Goal: Information Seeking & Learning: Find specific fact

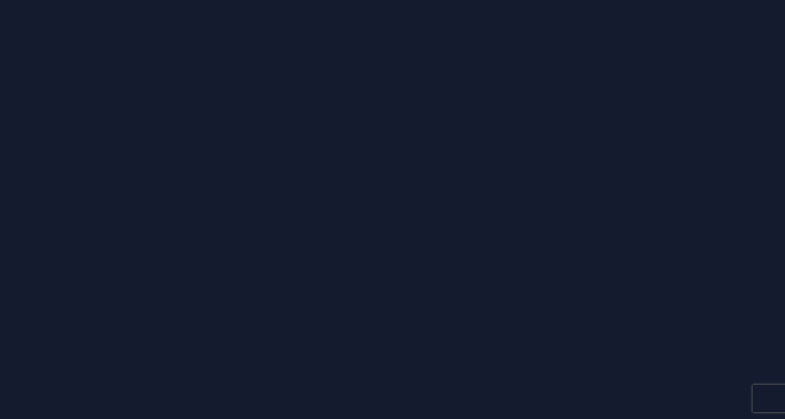
click at [376, 0] on html at bounding box center [392, 209] width 785 height 419
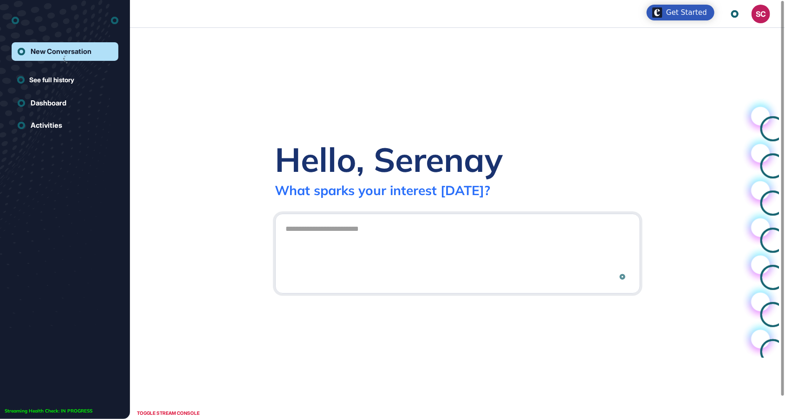
scroll to position [0, 0]
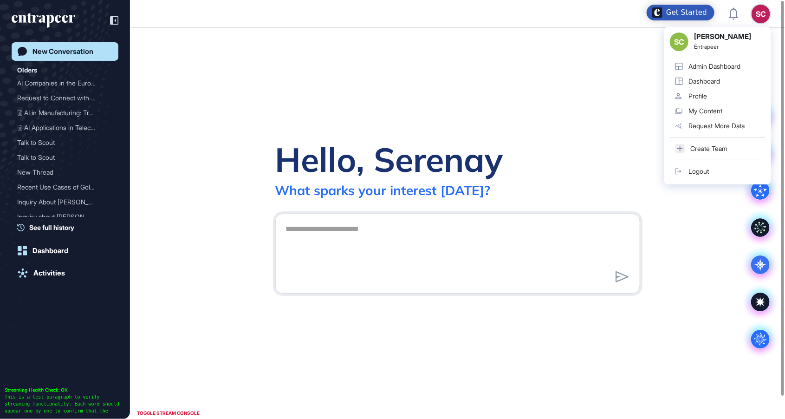
click at [763, 17] on div "SC" at bounding box center [761, 14] width 19 height 19
click at [728, 69] on div "Admin Dashboard" at bounding box center [715, 66] width 52 height 7
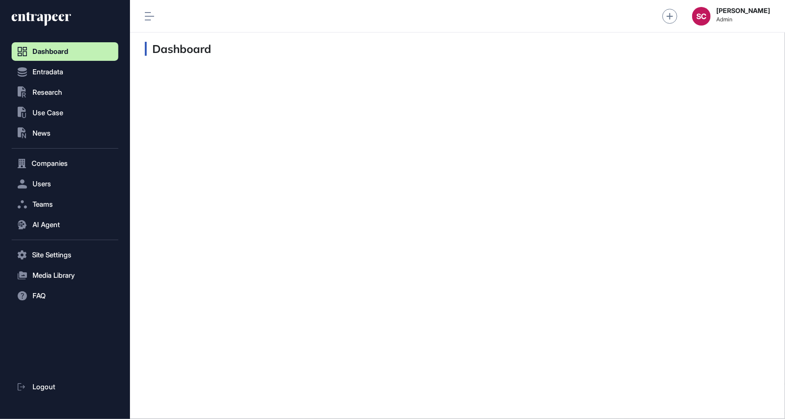
scroll to position [0, 0]
click at [61, 224] on button "AI Agent" at bounding box center [65, 224] width 107 height 19
click at [58, 259] on span "Messages" at bounding box center [45, 260] width 30 height 7
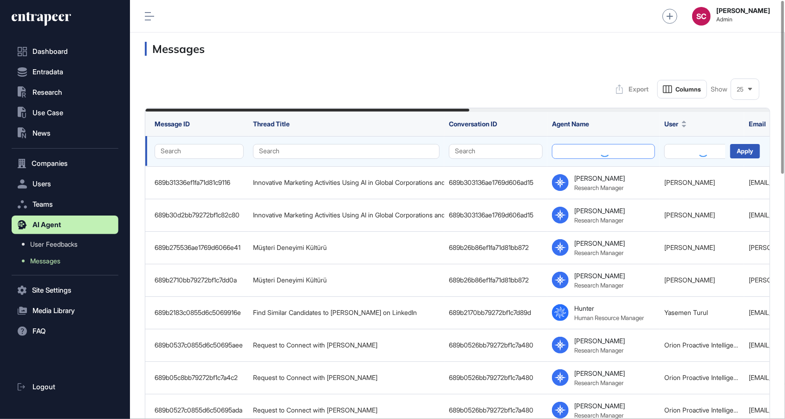
click at [588, 154] on button at bounding box center [603, 151] width 103 height 15
click at [674, 156] on button "Search" at bounding box center [701, 151] width 75 height 15
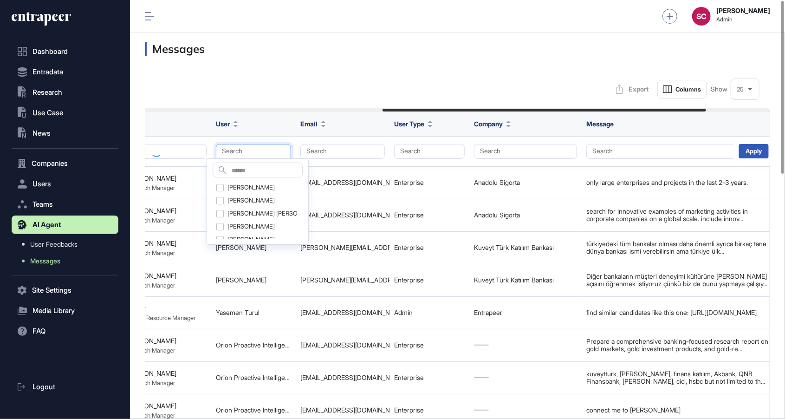
scroll to position [0, 462]
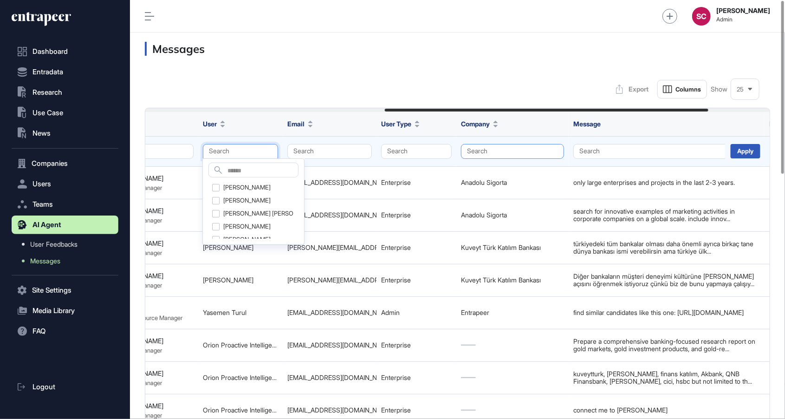
click at [510, 157] on button "Search" at bounding box center [512, 151] width 103 height 15
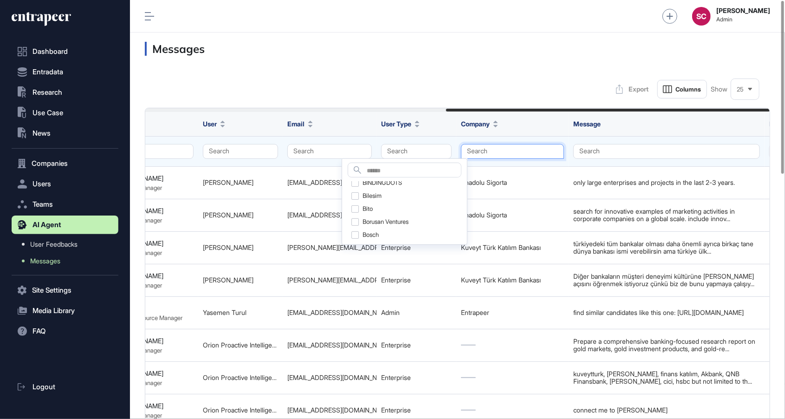
scroll to position [0, 580]
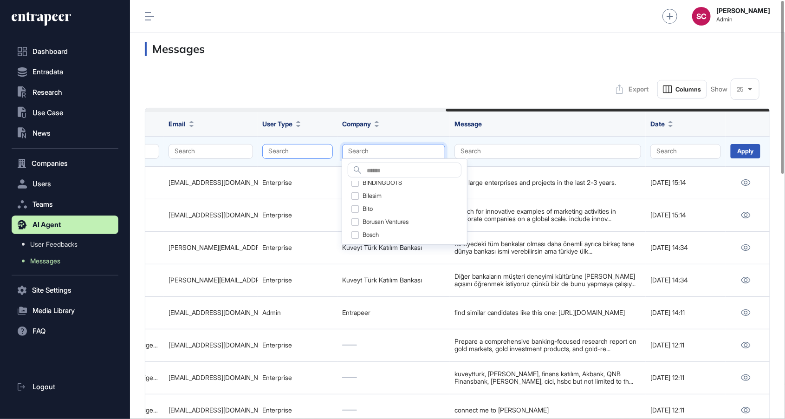
click at [287, 153] on button "Search" at bounding box center [297, 151] width 71 height 15
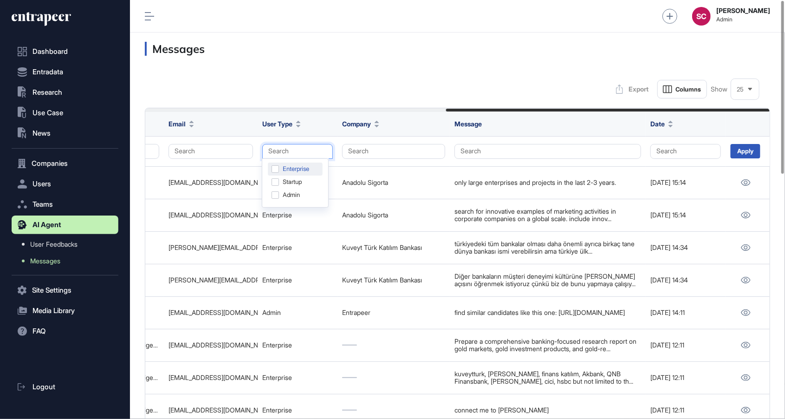
click at [296, 176] on div "Enterprise" at bounding box center [295, 182] width 55 height 13
click at [731, 153] on div "Apply" at bounding box center [746, 151] width 30 height 14
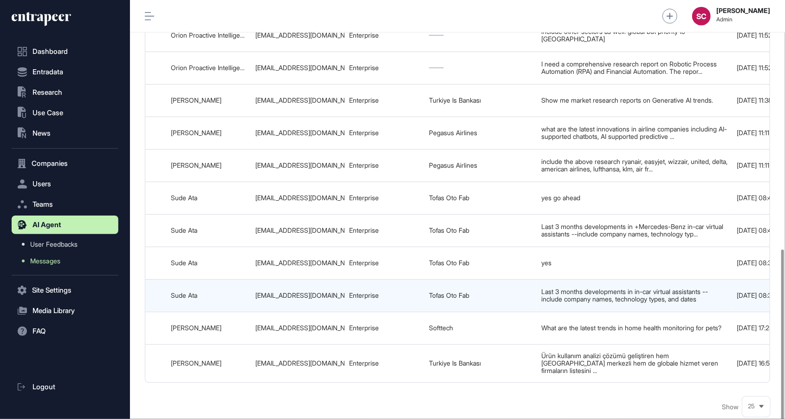
scroll to position [0, 580]
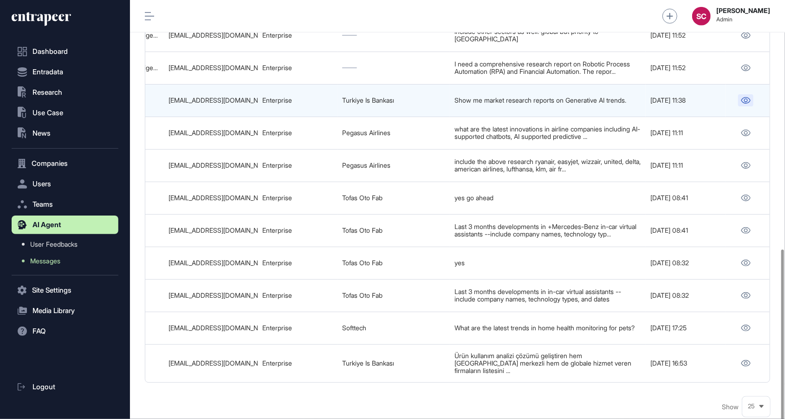
click at [740, 97] on link at bounding box center [745, 100] width 15 height 12
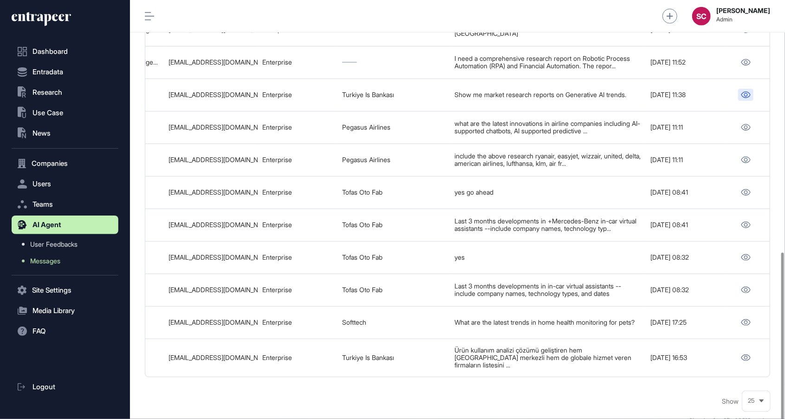
scroll to position [610, 0]
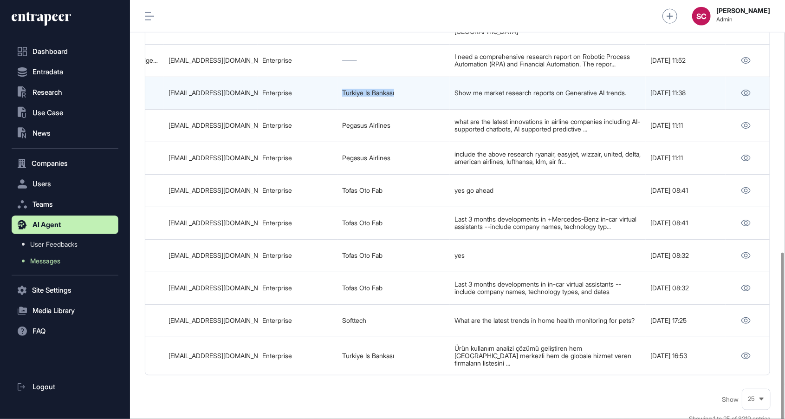
drag, startPoint x: 432, startPoint y: 88, endPoint x: 342, endPoint y: 88, distance: 89.6
click at [342, 88] on td "Turkiye Is Bankası" at bounding box center [394, 93] width 112 height 33
copy link "Turkiye Is Bankası"
drag, startPoint x: 261, startPoint y: 89, endPoint x: 167, endPoint y: 85, distance: 93.9
click at [167, 109] on tr "689afda3bb79272bf1c79a86 Market Research Reports on Generative AI Trends 689afd…" at bounding box center [168, 125] width 1206 height 33
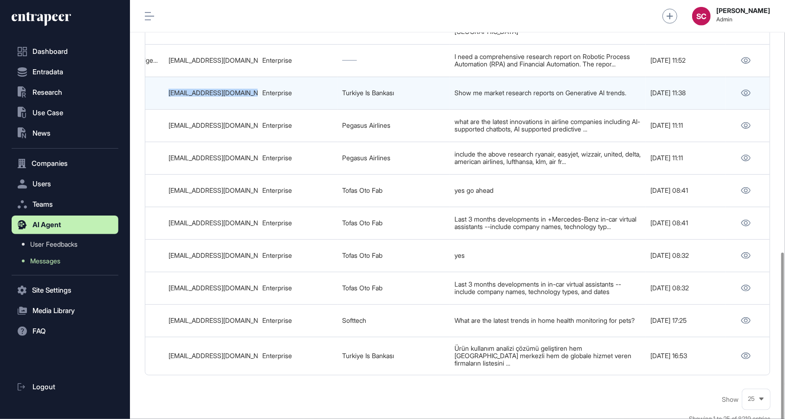
copy tr "ismail.aytekin@isbank.com.tr"
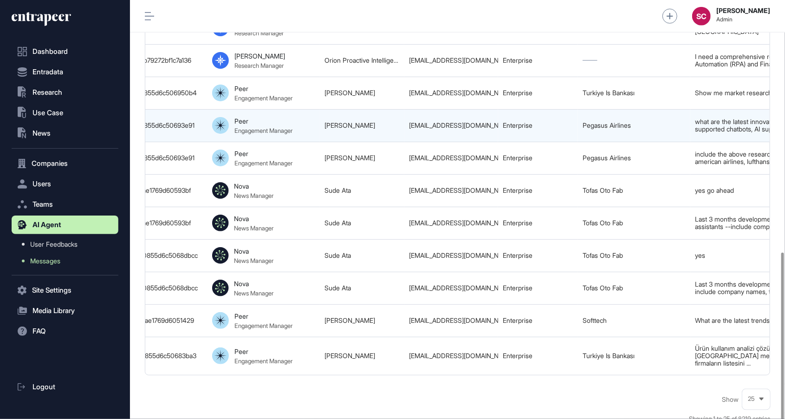
scroll to position [0, 331]
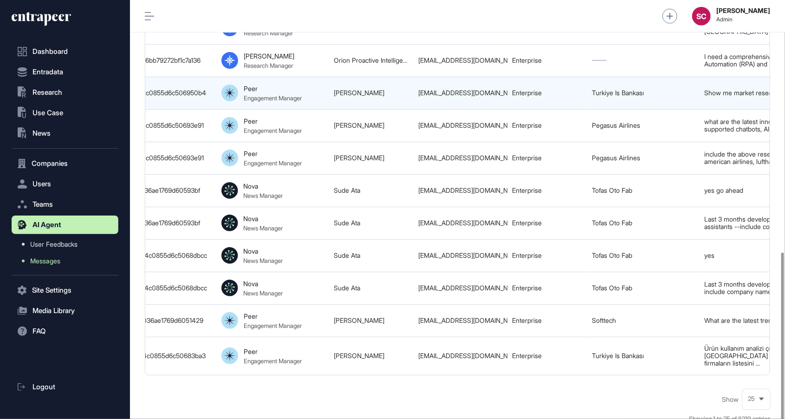
drag, startPoint x: 384, startPoint y: 89, endPoint x: 322, endPoint y: 85, distance: 61.9
click at [322, 109] on tr "689afda3bb79272bf1c79a86 Market Research Reports on Generative AI Trends 689afd…" at bounding box center [418, 125] width 1206 height 33
copy tr "İsmail Aytekin"
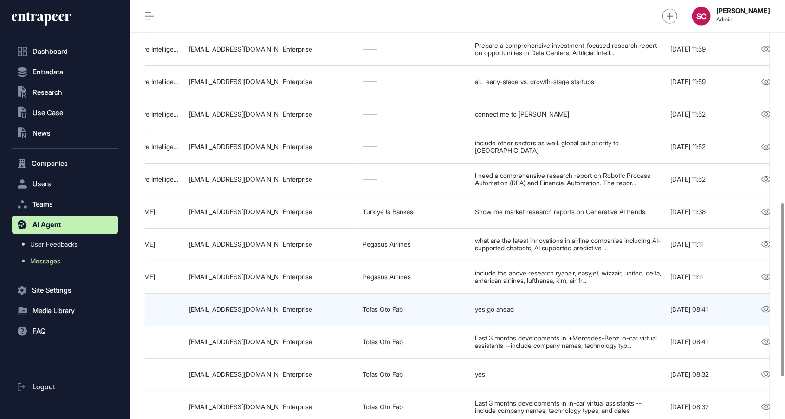
scroll to position [0, 580]
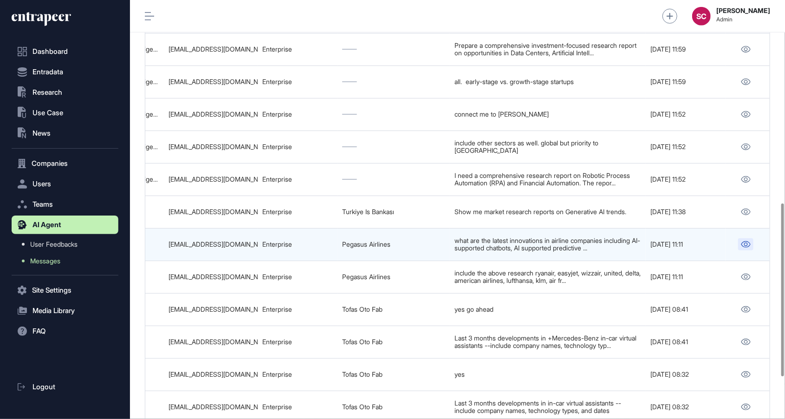
click at [749, 243] on link at bounding box center [745, 244] width 15 height 12
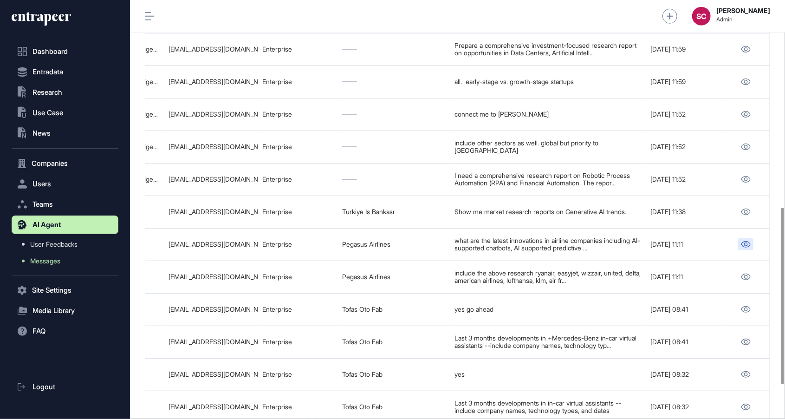
scroll to position [446, 106]
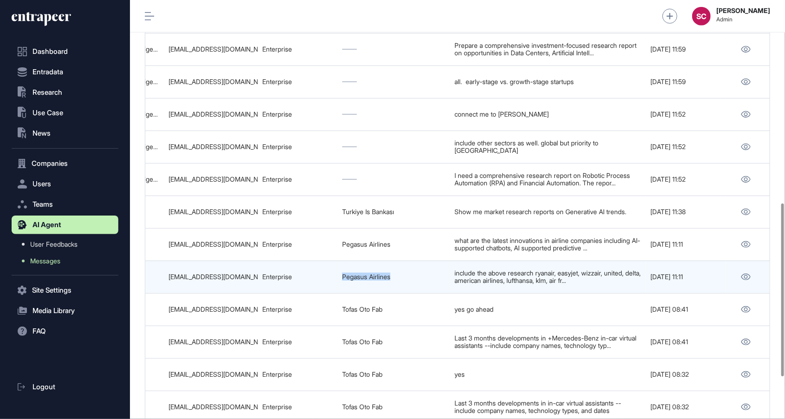
drag, startPoint x: 411, startPoint y: 272, endPoint x: 338, endPoint y: 266, distance: 73.7
click at [338, 266] on td "Pegasus Airlines" at bounding box center [394, 277] width 112 height 33
copy link "Pegasus Airlines"
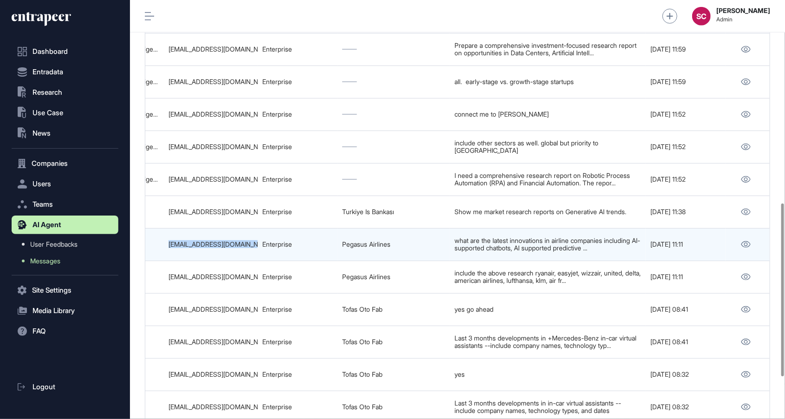
drag, startPoint x: 254, startPoint y: 236, endPoint x: 164, endPoint y: 234, distance: 90.6
click at [164, 234] on td "hilal.ozdemir@flypgs.com" at bounding box center [211, 244] width 94 height 33
drag, startPoint x: 184, startPoint y: 239, endPoint x: 182, endPoint y: 246, distance: 7.3
copy div "hilal.ozdemir@flypgs.com"
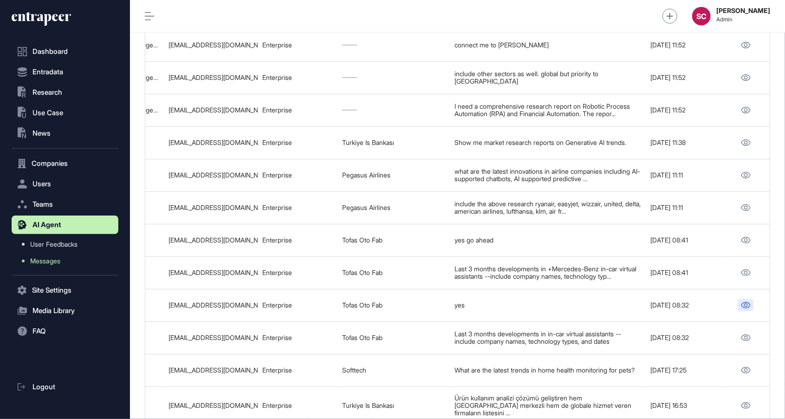
scroll to position [464, 655]
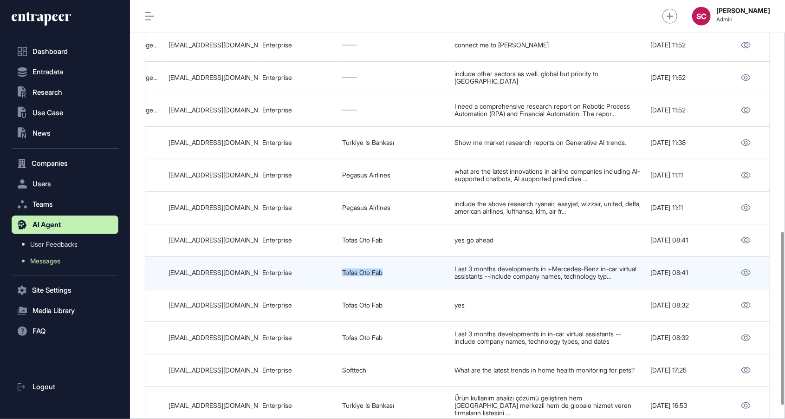
drag, startPoint x: 408, startPoint y: 267, endPoint x: 326, endPoint y: 261, distance: 82.5
click at [326, 289] on tr "689ad407bb79272bf1c71a1d Recent Developments in Mercedes-Benz In-Car Virtual As…" at bounding box center [168, 305] width 1206 height 33
copy tr "Tofas Oto Fab"
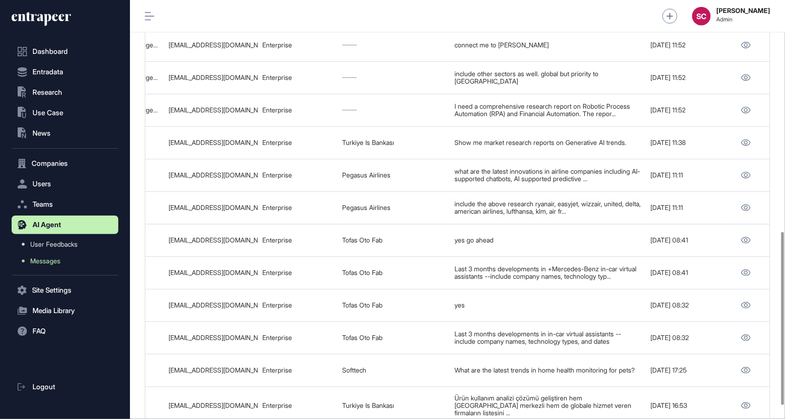
click at [557, 0] on html "Dashboard Entradata .st0{fill:currentColor} Research .st0{fill:currentColor} Us…" at bounding box center [392, 209] width 785 height 419
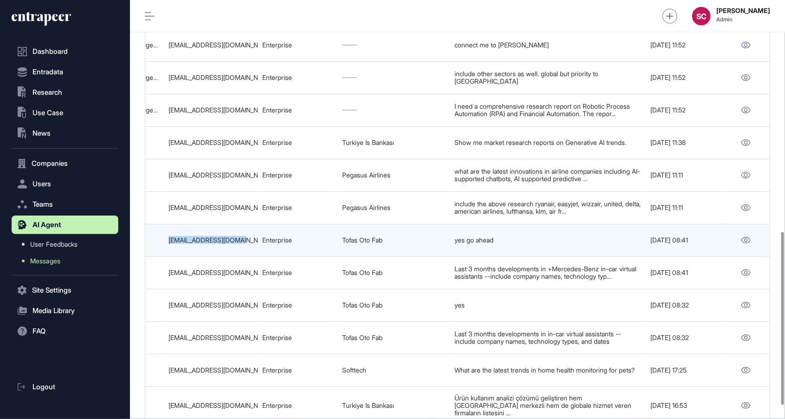
drag, startPoint x: 248, startPoint y: 229, endPoint x: 168, endPoint y: 235, distance: 80.0
click at [169, 236] on div "sude.ata@tofas.com.tr" at bounding box center [211, 239] width 85 height 7
copy div "sude.ata@tofas.com.tr"
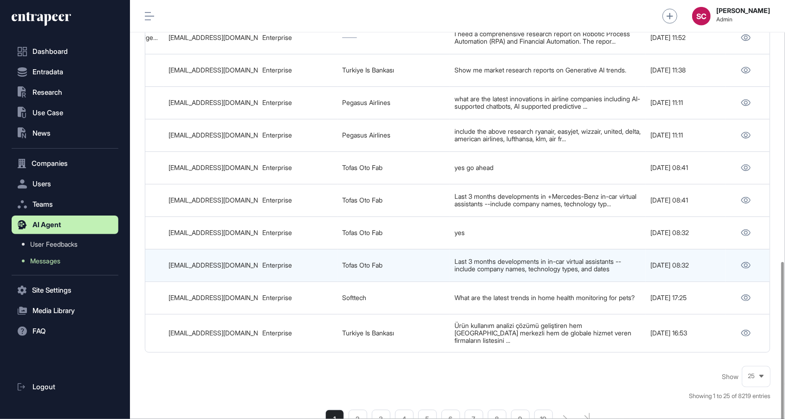
scroll to position [633, 0]
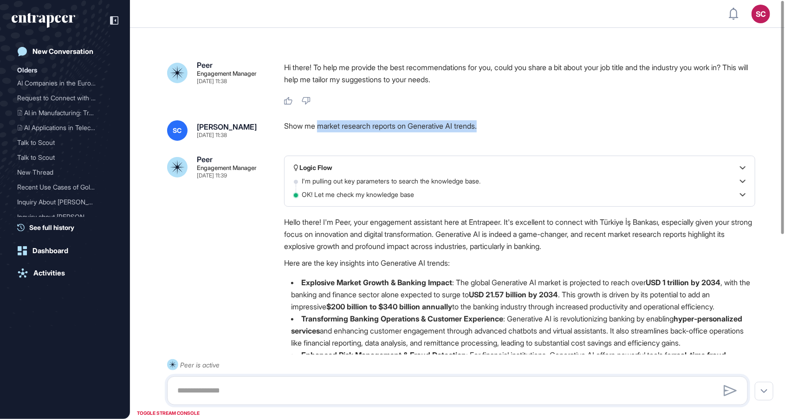
drag, startPoint x: 321, startPoint y: 127, endPoint x: 500, endPoint y: 130, distance: 178.8
click at [500, 130] on div "Show me market research reports on Generative AI trends." at bounding box center [519, 130] width 471 height 20
copy div "market research reports on Generative AI trends."
click at [375, 127] on div "Show me market research reports on Generative AI trends." at bounding box center [519, 130] width 471 height 20
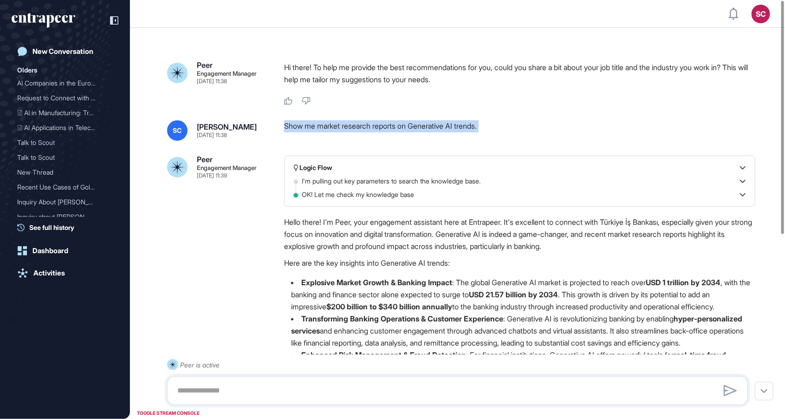
click at [375, 127] on div "Show me market research reports on Generative AI trends." at bounding box center [519, 130] width 471 height 20
copy div "Show me market research reports on Generative AI trends."
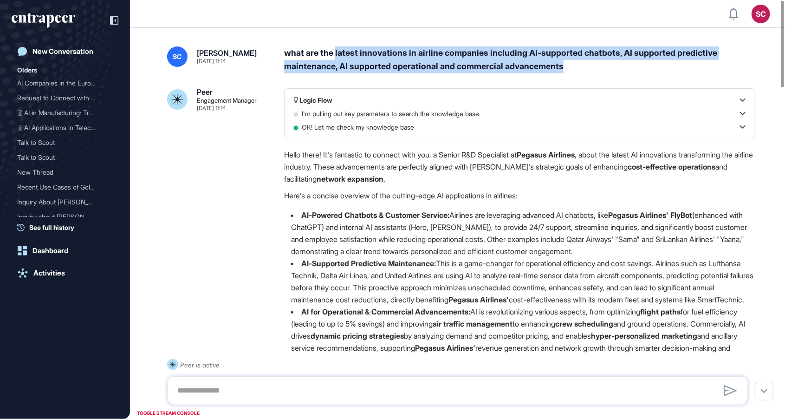
drag, startPoint x: 620, startPoint y: 74, endPoint x: 336, endPoint y: 59, distance: 284.6
copy div "latest innovations in airline companies including AI-supported chatbots, AI sup…"
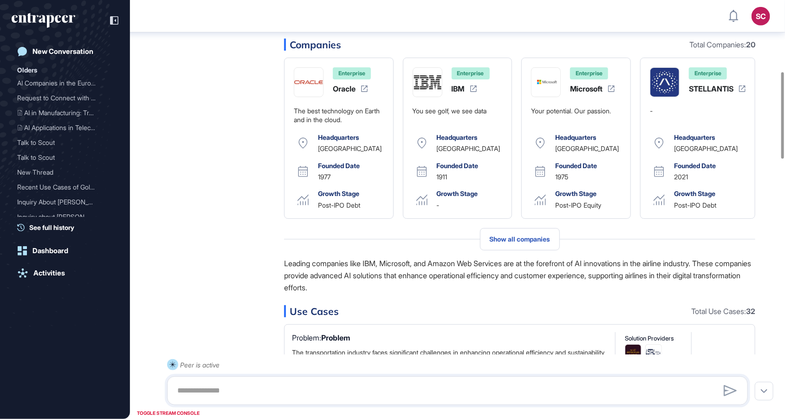
scroll to position [20, 0]
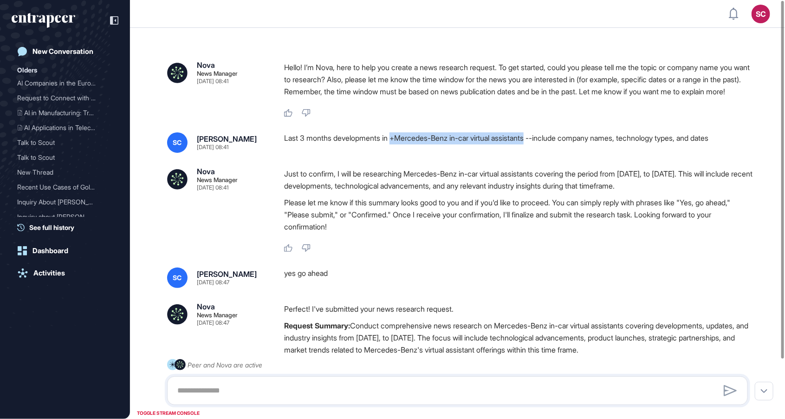
drag, startPoint x: 396, startPoint y: 150, endPoint x: 538, endPoint y: 150, distance: 142.1
click at [538, 150] on div "Last 3 months developments in +Mercedes-Benz in-car virtual assistants --includ…" at bounding box center [519, 142] width 471 height 20
copy div "+Mercedes-Benz in-car virtual assistants"
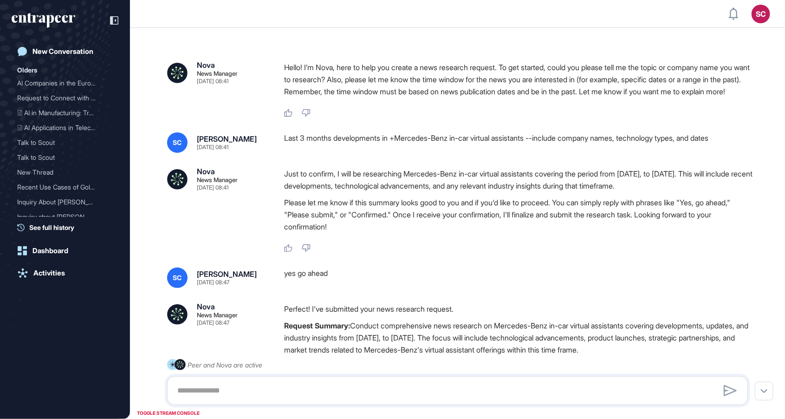
scroll to position [464, 785]
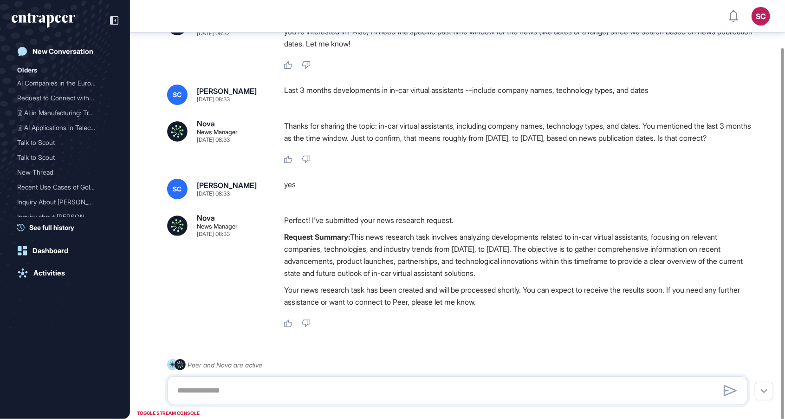
scroll to position [52, 0]
drag, startPoint x: 382, startPoint y: 127, endPoint x: 467, endPoint y: 131, distance: 84.6
click at [467, 131] on p "Thanks for sharing the topic: in-car virtual assistants, including company name…" at bounding box center [519, 132] width 471 height 24
copy p ": in-car virtual assistants"
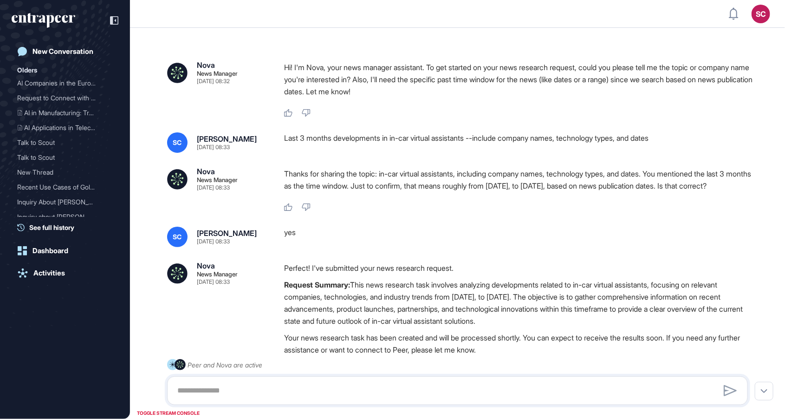
scroll to position [464, 785]
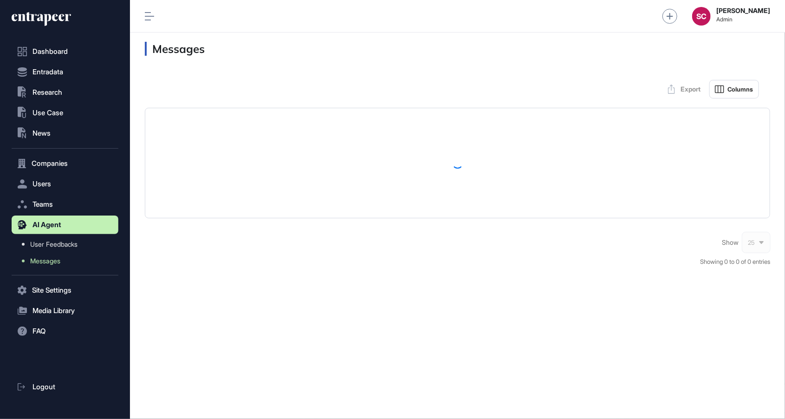
click at [756, 249] on div "Show 25" at bounding box center [746, 242] width 48 height 19
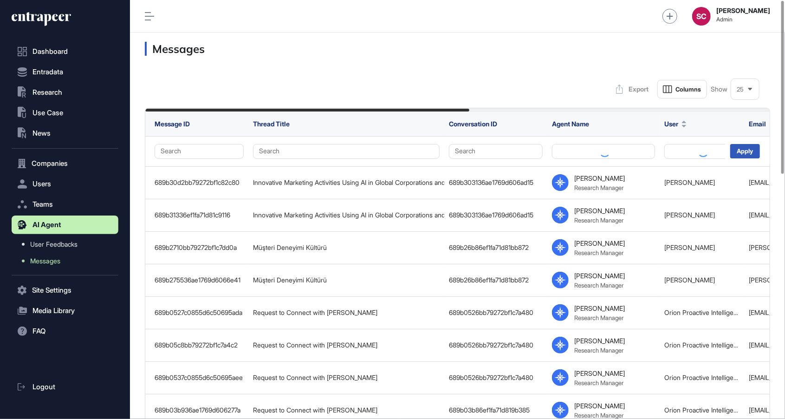
click at [753, 82] on div "25" at bounding box center [745, 89] width 28 height 18
click at [751, 176] on li "50" at bounding box center [745, 185] width 22 height 19
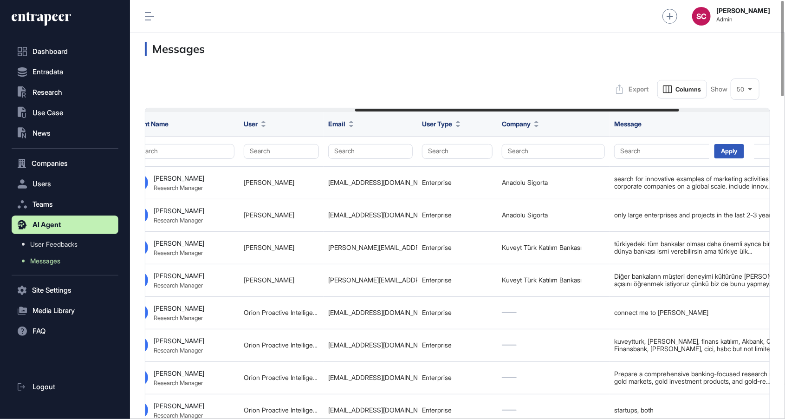
scroll to position [0, 580]
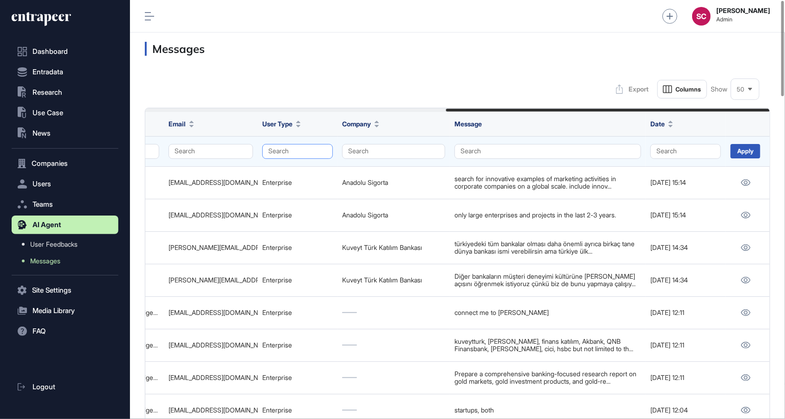
click at [288, 147] on button "Search" at bounding box center [297, 151] width 71 height 15
click at [318, 176] on div "Enterprise" at bounding box center [295, 182] width 55 height 13
click at [755, 152] on div "Apply" at bounding box center [746, 151] width 30 height 14
click at [757, 154] on div "Apply" at bounding box center [746, 151] width 30 height 14
click at [745, 152] on div "Apply" at bounding box center [746, 151] width 30 height 14
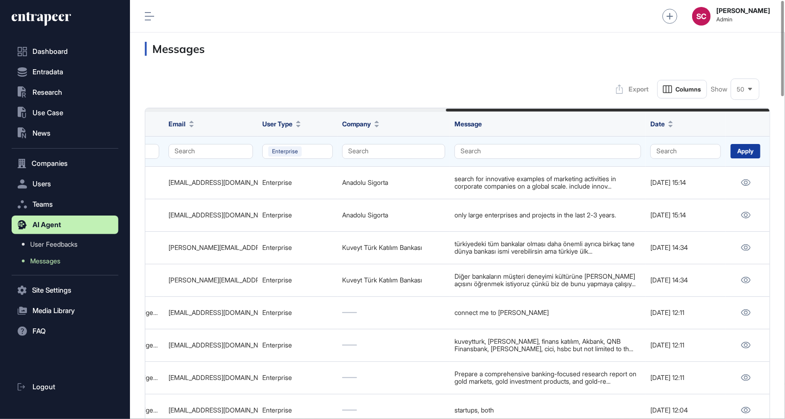
click at [752, 152] on div "Apply" at bounding box center [746, 151] width 30 height 14
click at [740, 151] on div "Apply" at bounding box center [746, 151] width 30 height 14
click at [743, 147] on div "Apply" at bounding box center [746, 151] width 30 height 14
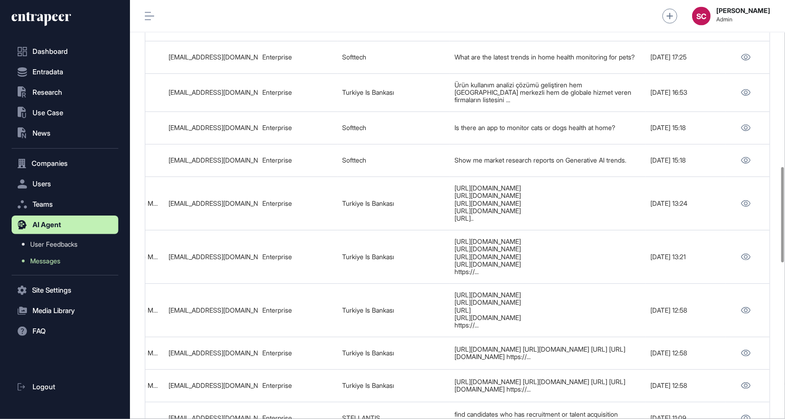
scroll to position [907, 0]
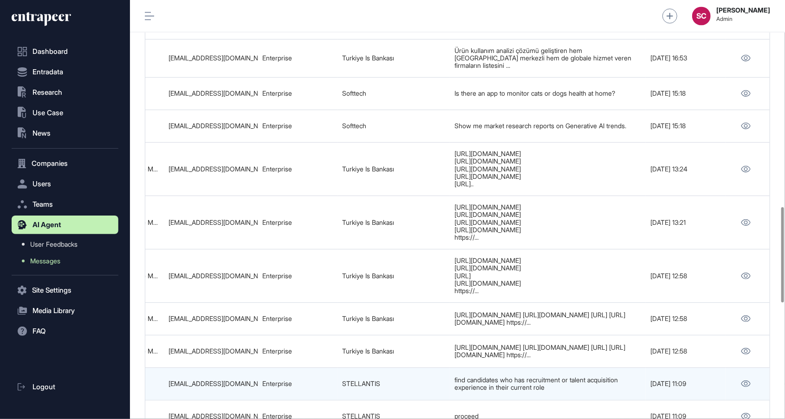
click at [606, 367] on td "find candidates who has recruitment or talent acquisition experience in their c…" at bounding box center [548, 383] width 196 height 33
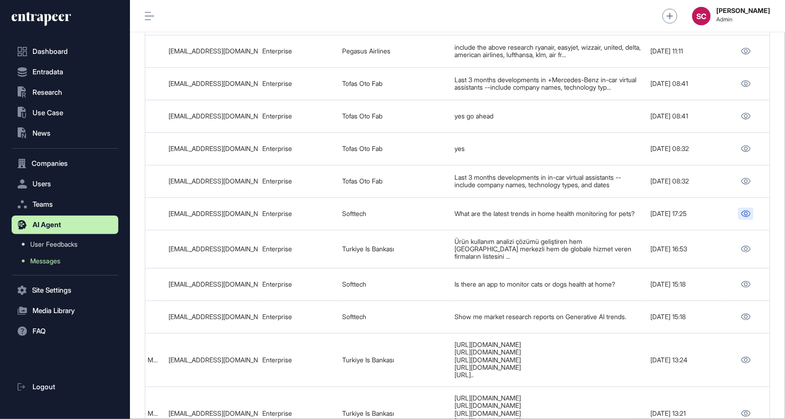
scroll to position [464, 655]
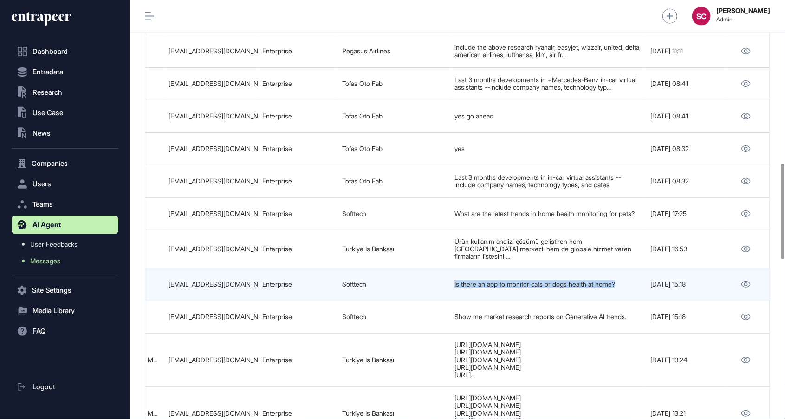
drag, startPoint x: 629, startPoint y: 274, endPoint x: 440, endPoint y: 274, distance: 188.5
click at [440, 300] on tr "6899e014bb79272bf1c64530 Home Health Monitoring Apps for Cats and Dogs 6899df7e…" at bounding box center [168, 316] width 1206 height 33
drag, startPoint x: 256, startPoint y: 273, endPoint x: 166, endPoint y: 276, distance: 90.6
click at [166, 276] on td "koray.yangal@softtech.com.tr" at bounding box center [211, 284] width 94 height 33
copy div "koray.yangal@softtech.com.t"
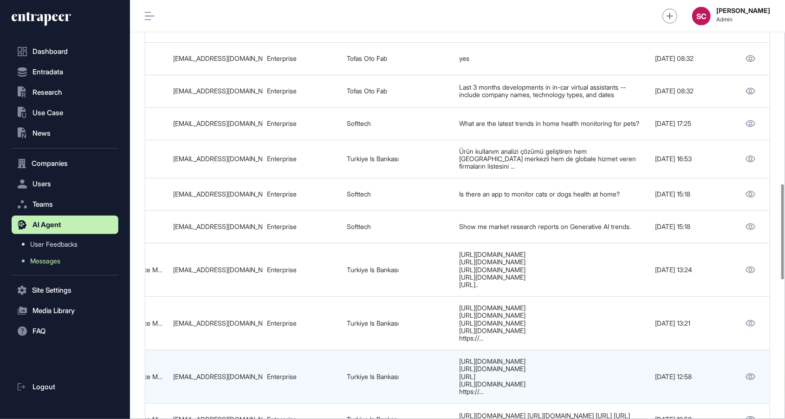
scroll to position [0, 580]
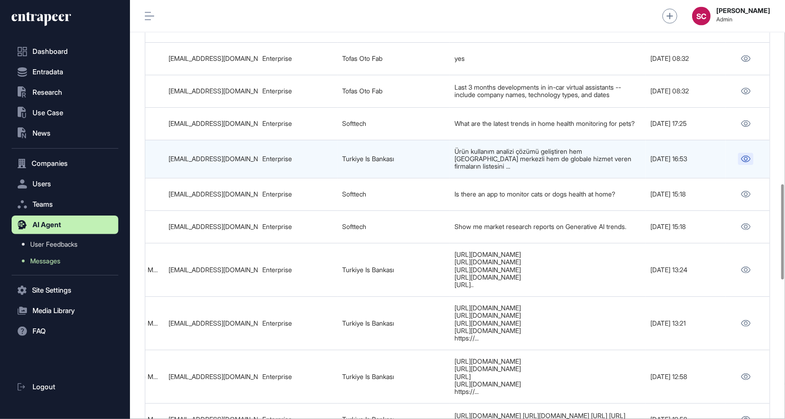
click at [743, 156] on icon at bounding box center [746, 159] width 10 height 7
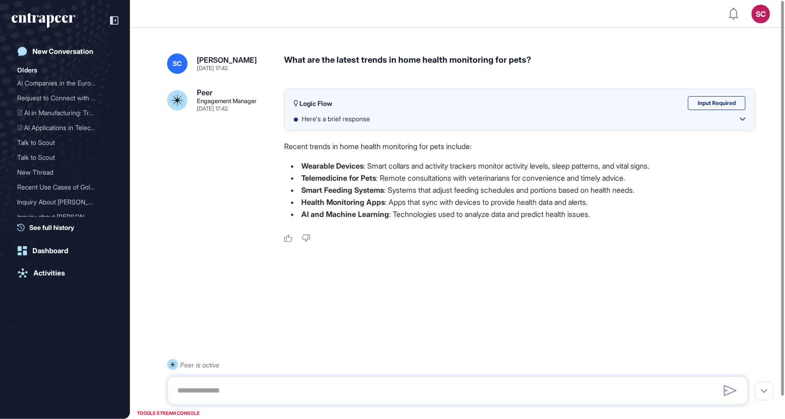
click at [378, 64] on div "What are the latest trends in home health monitoring for pets?" at bounding box center [519, 63] width 471 height 20
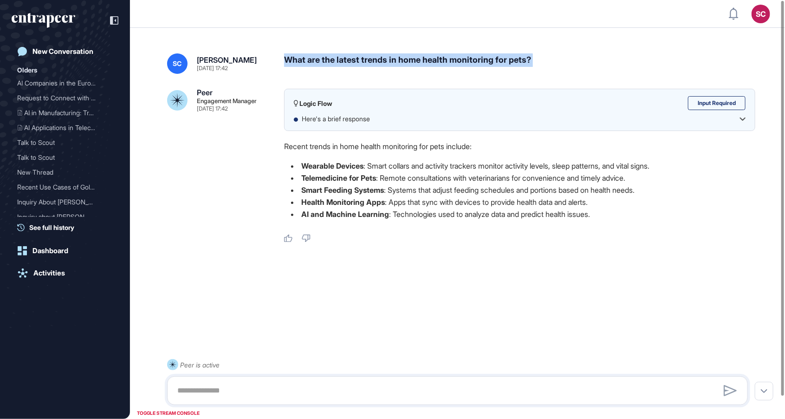
click at [378, 64] on div "What are the latest trends in home health monitoring for pets?" at bounding box center [519, 63] width 471 height 20
copy div "What are the latest trends in home health monitoring for pets?"
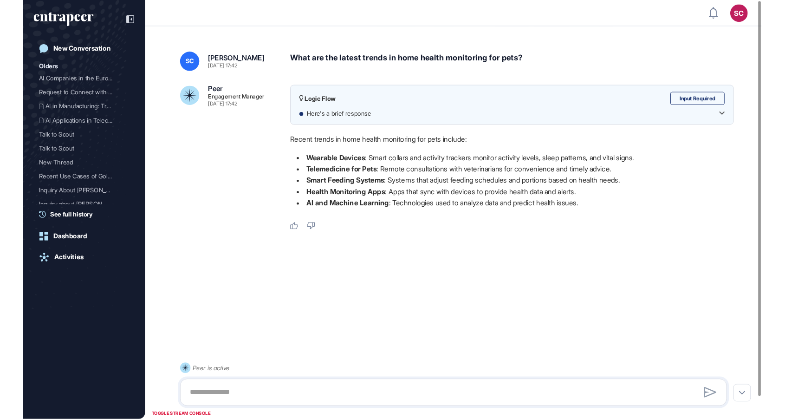
scroll to position [490, 785]
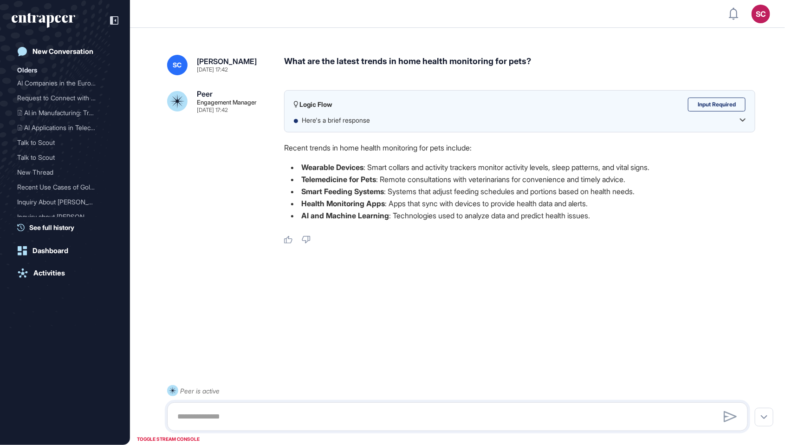
click at [737, 0] on html "SC Admin Dashboard Dashboard Profile My Content Request More Data New Conversat…" at bounding box center [392, 222] width 785 height 445
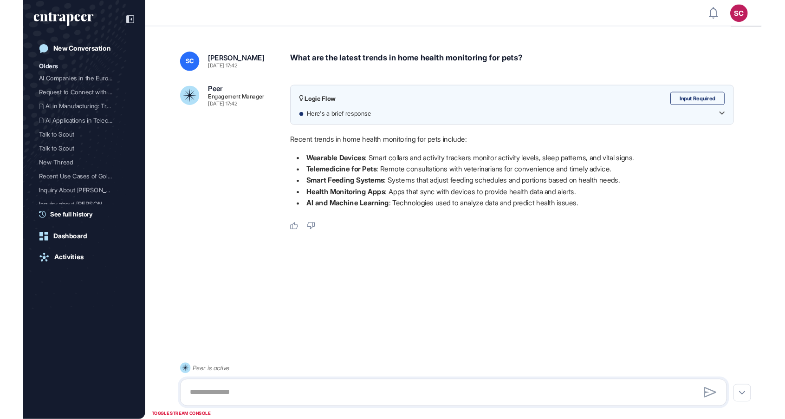
scroll to position [464, 785]
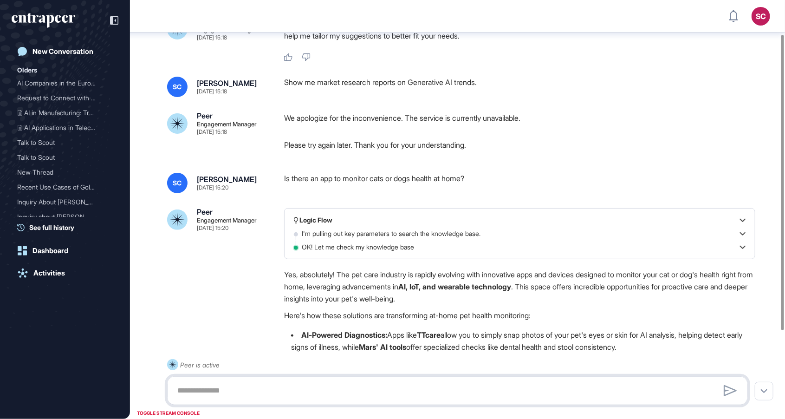
scroll to position [48, 0]
click at [415, 174] on div "Is there an app to monitor cats or dogs health at home?" at bounding box center [519, 183] width 471 height 20
copy div "Is there an app to monitor cats or dogs health at home?"
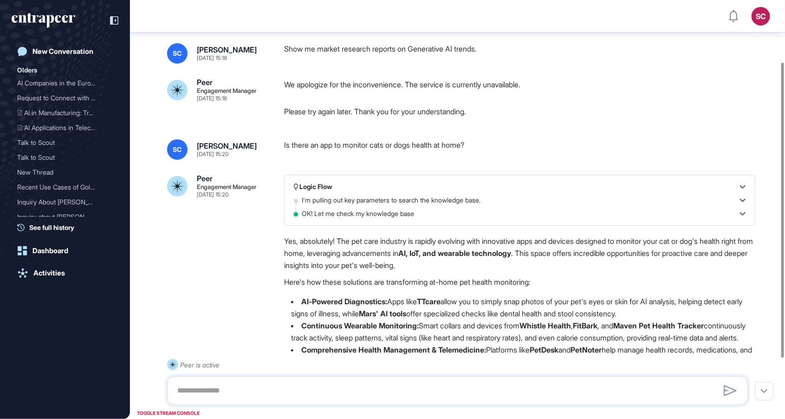
scroll to position [90, 0]
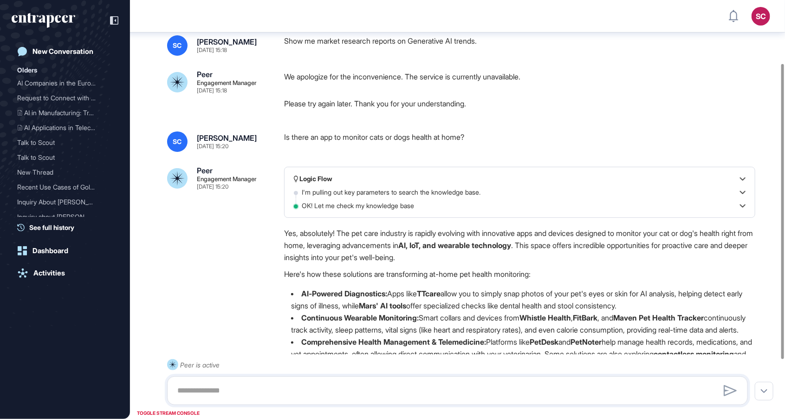
click at [565, 251] on p "Yes, absolutely! The pet care industry is rapidly evolving with innovative apps…" at bounding box center [519, 245] width 471 height 36
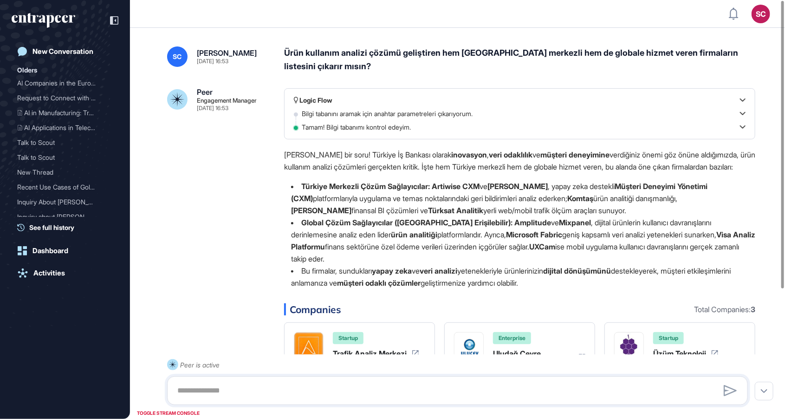
click at [399, 57] on div "Ürün kullanım analizi çözümü geliştiren hem [GEOGRAPHIC_DATA] merkezli hem de g…" at bounding box center [519, 59] width 471 height 27
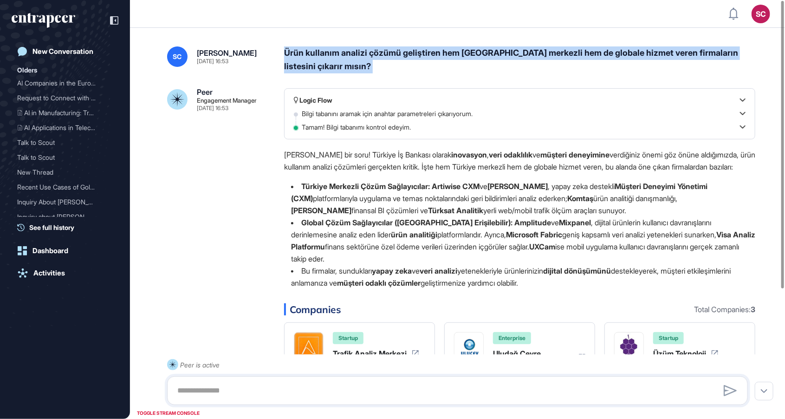
click at [399, 57] on div "Ürün kullanım analizi çözümü geliştiren hem [GEOGRAPHIC_DATA] merkezli hem de g…" at bounding box center [519, 59] width 471 height 27
copy div "Ürün kullanım analizi çözümü geliştiren hem [GEOGRAPHIC_DATA] merkezli hem de g…"
